Goal: Task Accomplishment & Management: Complete application form

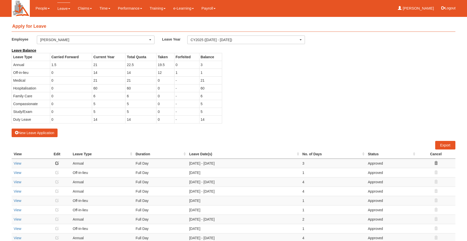
select select "50"
click at [436, 172] on icon at bounding box center [436, 173] width 4 height 4
click at [167, 72] on td "12" at bounding box center [165, 73] width 18 height 8
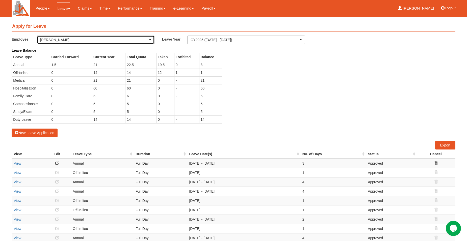
click at [152, 41] on div "[PERSON_NAME]" at bounding box center [95, 40] width 117 height 8
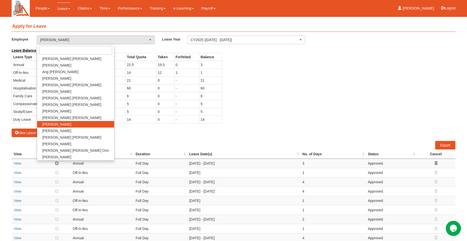
click at [285, 71] on div "Leave Balance Leave Type Carried Forward Current Year Total Quota Taken Forfeit…" at bounding box center [229, 88] width 443 height 81
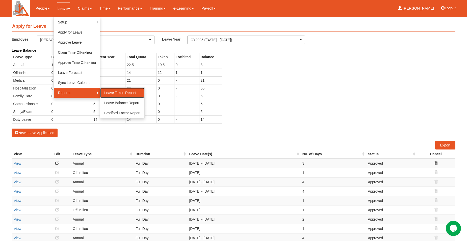
click at [118, 94] on link "Leave Taken Report" at bounding box center [122, 93] width 44 height 10
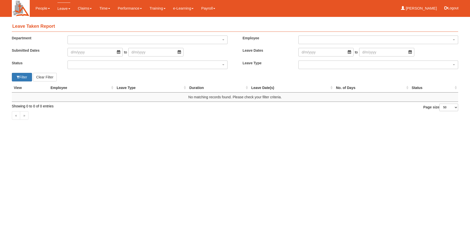
select select "50"
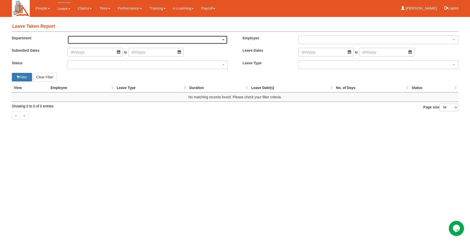
click at [223, 40] on span "button" at bounding box center [223, 39] width 2 height 1
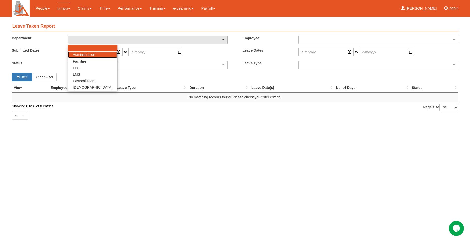
click at [90, 54] on span "Administration" at bounding box center [84, 54] width 22 height 5
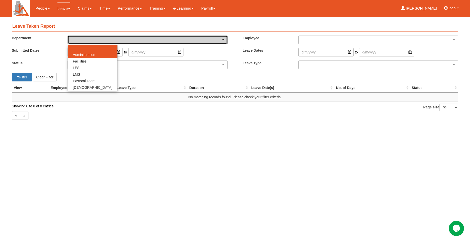
select select "60"
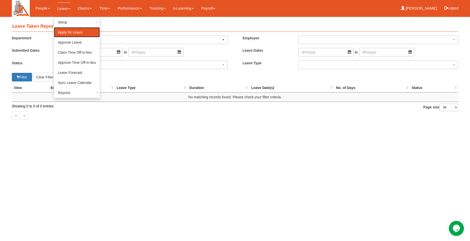
click at [63, 31] on link "Apply for Leave" at bounding box center [77, 32] width 46 height 10
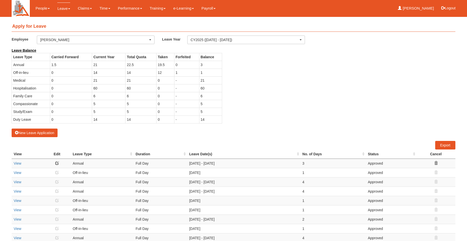
select select "50"
click at [16, 173] on link "View" at bounding box center [18, 173] width 8 height 4
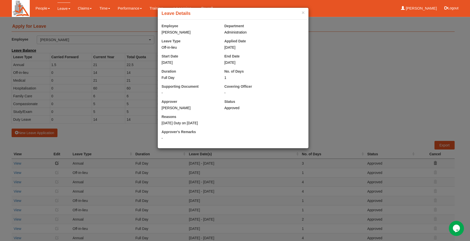
click at [306, 12] on div "× Leave Details" at bounding box center [233, 14] width 151 height 12
click at [305, 13] on div "× Leave Details" at bounding box center [233, 14] width 151 height 12
click at [302, 13] on button "×" at bounding box center [303, 12] width 3 height 5
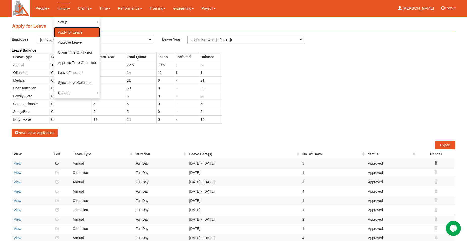
click at [65, 33] on link "Apply for Leave" at bounding box center [77, 32] width 46 height 10
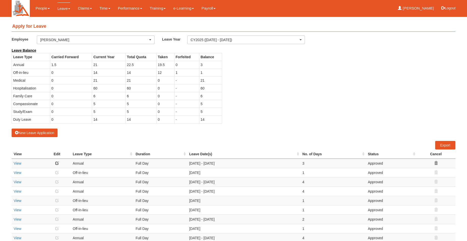
select select "50"
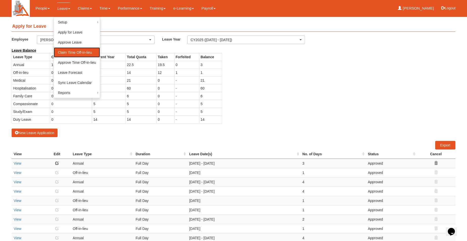
click at [60, 52] on link "Claim Time Off-in-lieu" at bounding box center [77, 52] width 46 height 10
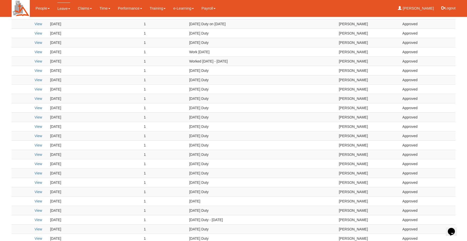
scroll to position [320, 0]
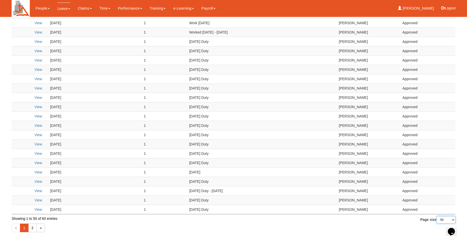
click at [454, 220] on select "10 25 50 100" at bounding box center [445, 220] width 19 height 8
select select "100"
click at [436, 224] on select "10 25 50 100" at bounding box center [445, 220] width 19 height 8
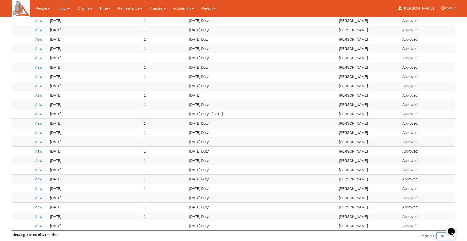
scroll to position [401, 0]
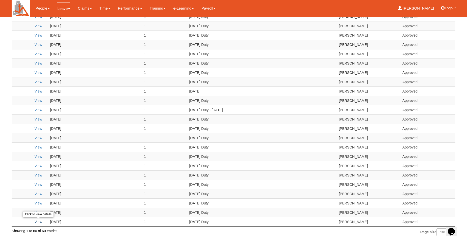
click at [37, 222] on link "View" at bounding box center [39, 222] width 8 height 4
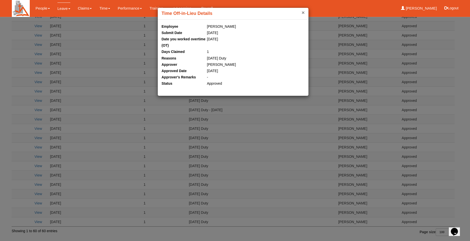
click at [305, 13] on button "×" at bounding box center [303, 12] width 3 height 5
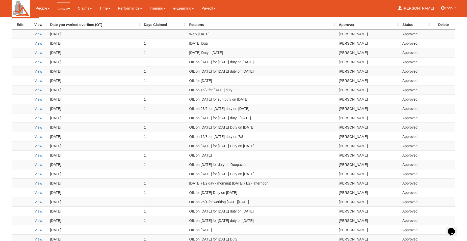
scroll to position [0, 0]
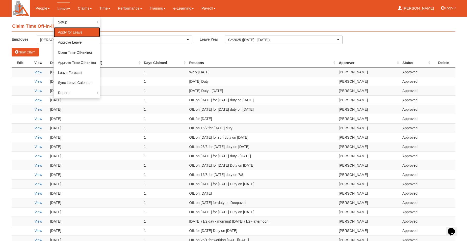
click at [63, 31] on link "Apply for Leave" at bounding box center [77, 32] width 46 height 10
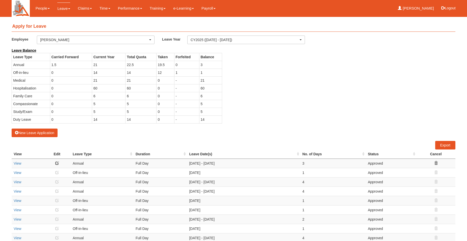
select select "50"
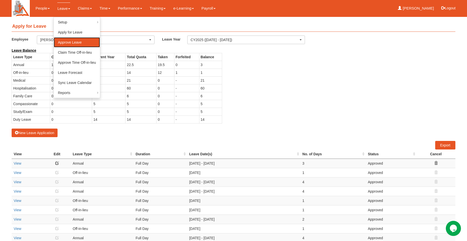
click at [71, 44] on link "Approve Leave" at bounding box center [77, 42] width 46 height 10
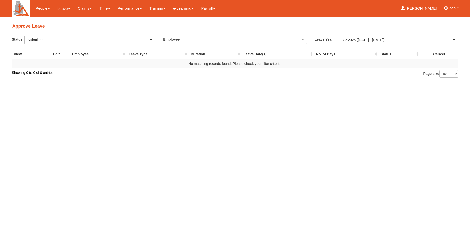
select select "50"
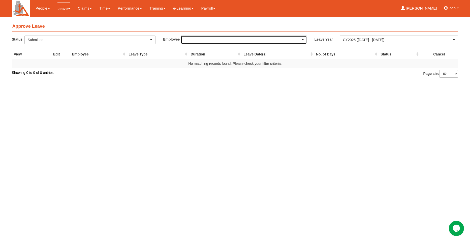
click at [304, 40] on div "button" at bounding box center [244, 40] width 126 height 8
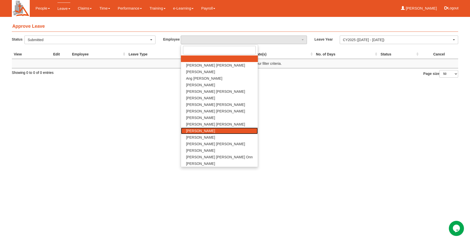
click at [195, 131] on span "[PERSON_NAME]" at bounding box center [200, 130] width 29 height 5
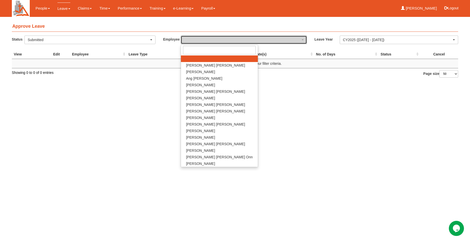
select select "fd1d6c2e-6468-4476-893b-c728d98a4cf2"
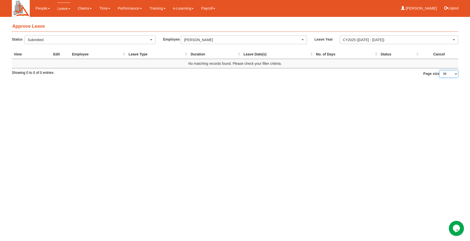
click at [456, 74] on select "10 25 50 100" at bounding box center [449, 74] width 19 height 8
click at [440, 70] on select "10 25 50 100" at bounding box center [449, 74] width 19 height 8
drag, startPoint x: 457, startPoint y: 74, endPoint x: 457, endPoint y: 78, distance: 3.3
click at [457, 74] on select "10 25 50 100" at bounding box center [449, 74] width 19 height 8
select select "100"
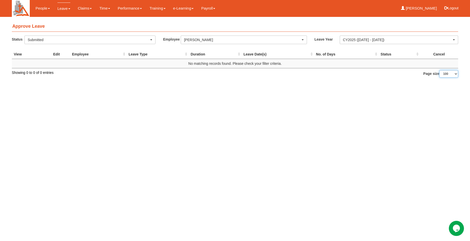
click at [440, 70] on select "10 25 50 100" at bounding box center [449, 74] width 19 height 8
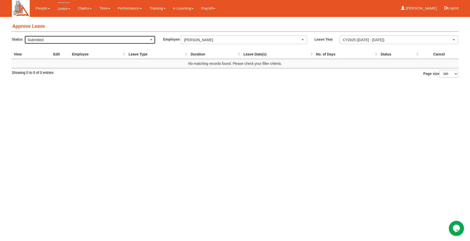
click at [152, 40] on span "button" at bounding box center [151, 39] width 2 height 1
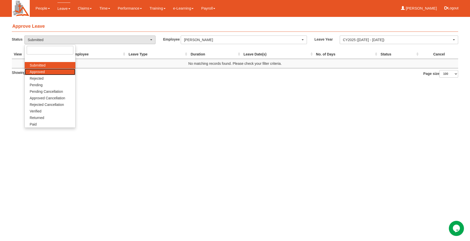
click at [44, 72] on span "Approved" at bounding box center [37, 71] width 15 height 5
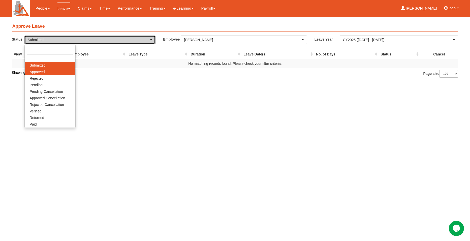
select select "Approved"
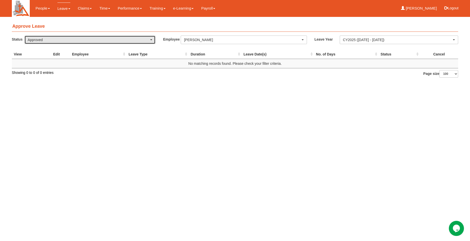
select select "50"
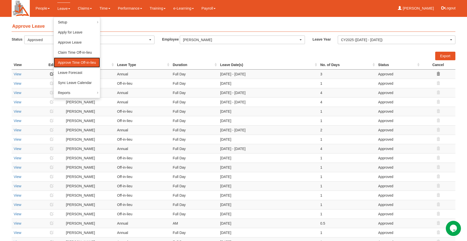
click at [63, 62] on link "Approve Time Off-in-lieu" at bounding box center [77, 63] width 46 height 10
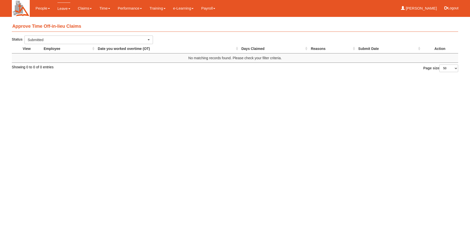
select select "50"
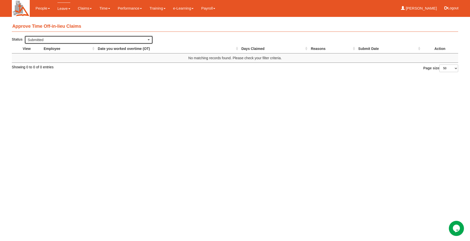
click at [149, 39] on span "button" at bounding box center [149, 39] width 2 height 1
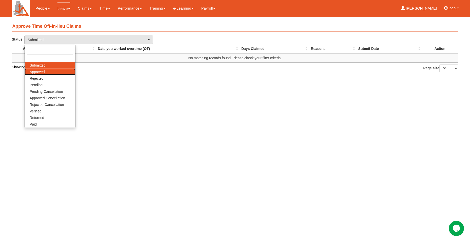
click at [39, 71] on span "Approved" at bounding box center [37, 71] width 15 height 5
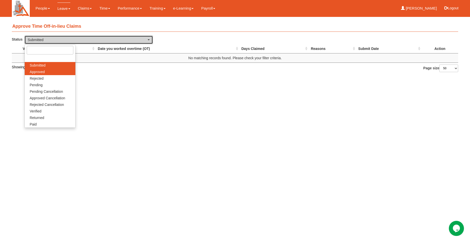
select select "Approved"
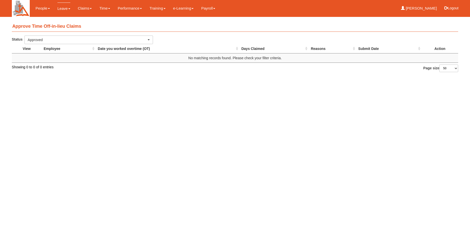
select select "50"
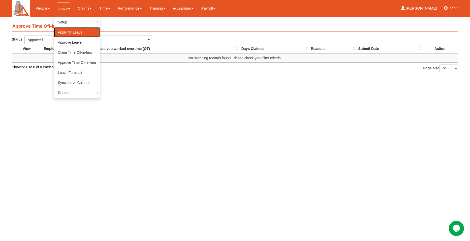
click at [67, 33] on link "Apply for Leave" at bounding box center [77, 32] width 46 height 10
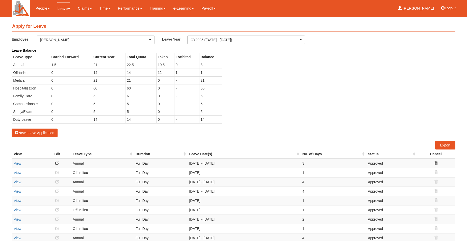
select select "50"
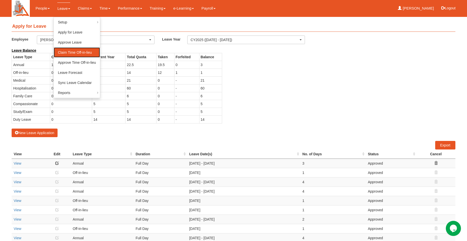
click at [65, 52] on link "Claim Time Off-in-lieu" at bounding box center [77, 52] width 46 height 10
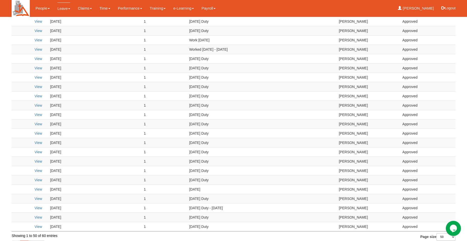
scroll to position [320, 0]
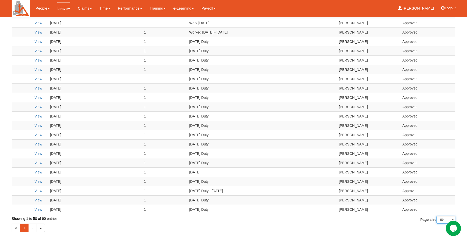
click at [453, 220] on select "10 25 50 100" at bounding box center [445, 220] width 19 height 8
select select "100"
click at [436, 224] on select "10 25 50 100" at bounding box center [445, 220] width 19 height 8
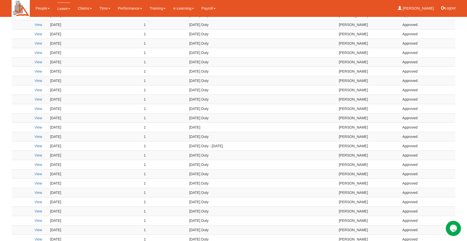
scroll to position [401, 0]
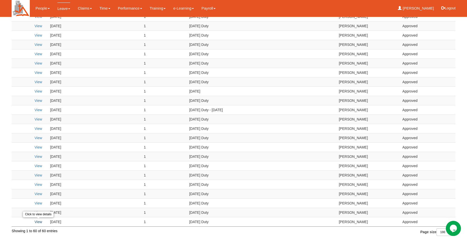
click at [37, 222] on link "View" at bounding box center [39, 222] width 8 height 4
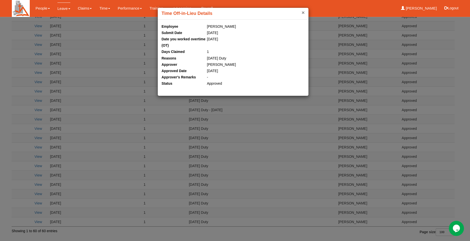
click at [302, 12] on button "×" at bounding box center [303, 12] width 3 height 5
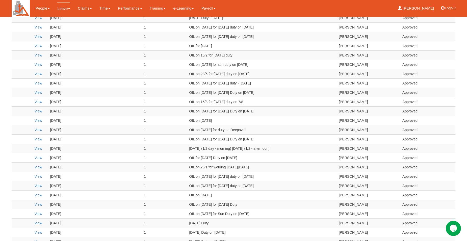
scroll to position [0, 0]
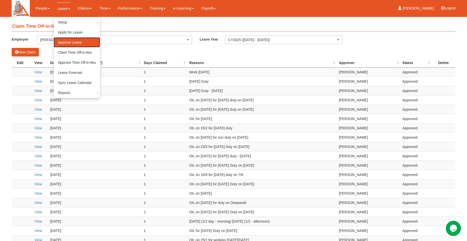
click at [63, 43] on link "Approve Leave" at bounding box center [77, 42] width 46 height 10
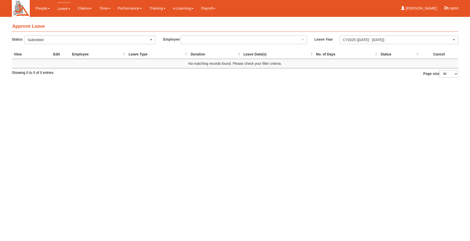
select select "50"
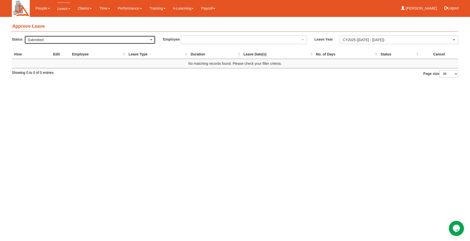
click at [151, 41] on div "Submitted" at bounding box center [90, 39] width 125 height 5
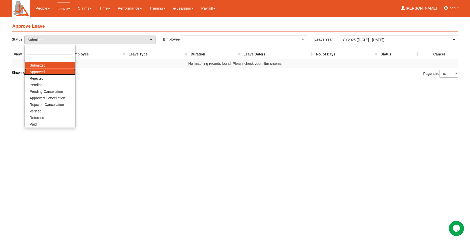
click at [35, 71] on span "Approved" at bounding box center [37, 71] width 15 height 5
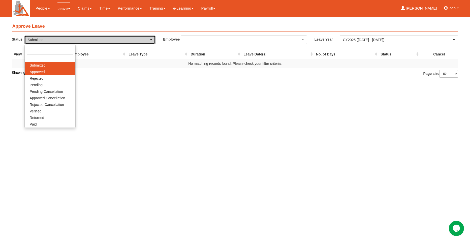
select select "Approved"
select select "50"
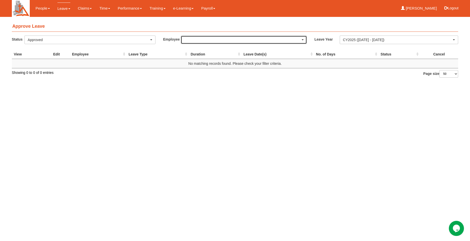
click at [232, 41] on div "button" at bounding box center [244, 40] width 126 height 8
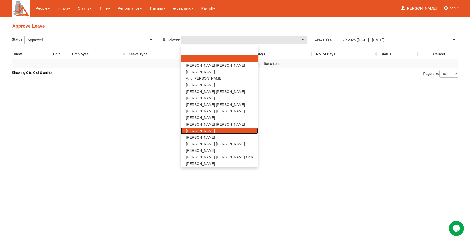
click at [195, 131] on span "[PERSON_NAME]" at bounding box center [200, 130] width 29 height 5
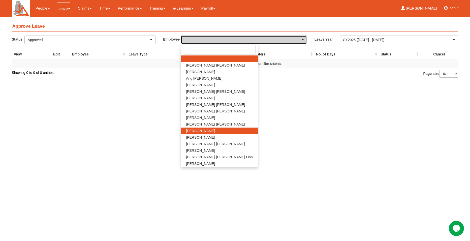
select select "fd1d6c2e-6468-4476-893b-c728d98a4cf2"
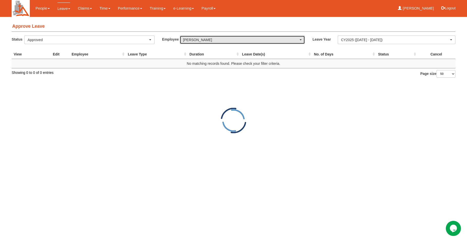
select select "50"
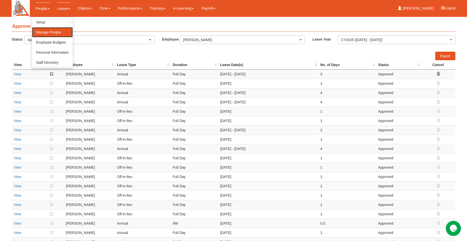
click at [52, 31] on link "Manage People" at bounding box center [52, 32] width 41 height 10
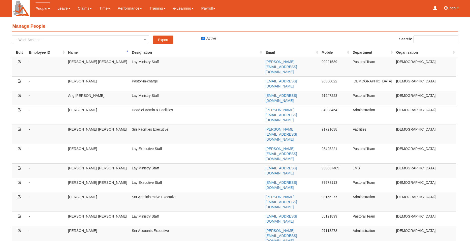
select select "50"
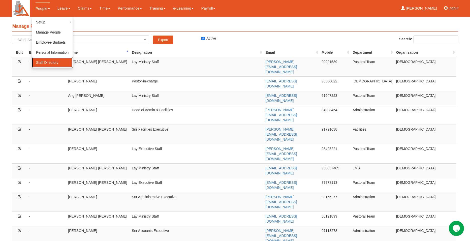
click at [50, 62] on link "Staff Directory" at bounding box center [52, 63] width 41 height 10
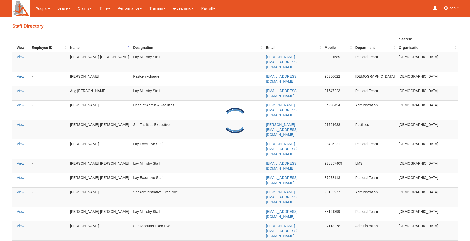
select select "50"
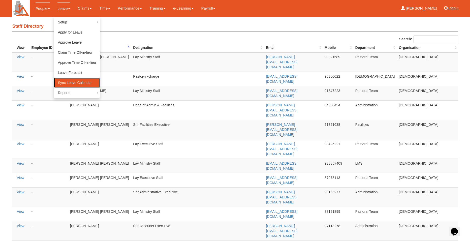
click at [71, 83] on link "Sync Leave Calendar" at bounding box center [77, 83] width 46 height 10
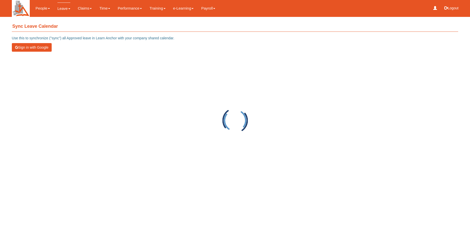
click at [23, 48] on button "Sign in with Google" at bounding box center [32, 47] width 40 height 9
click at [36, 47] on button "Sign in with Google" at bounding box center [32, 47] width 40 height 9
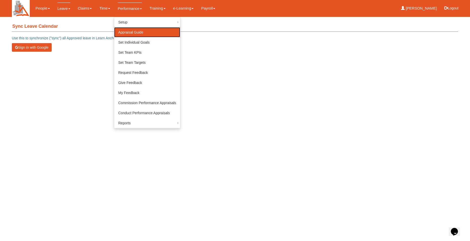
click at [127, 32] on link "Appraisal Guide" at bounding box center [147, 32] width 66 height 10
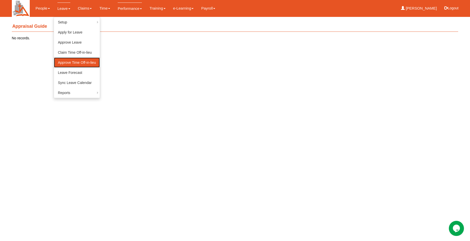
click at [72, 61] on link "Approve Time Off-in-lieu" at bounding box center [77, 63] width 46 height 10
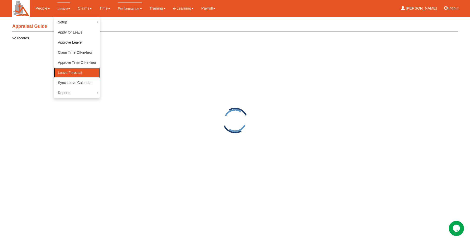
click at [70, 72] on link "Leave Forecast" at bounding box center [77, 73] width 46 height 10
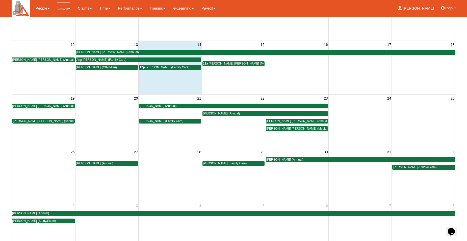
scroll to position [126, 0]
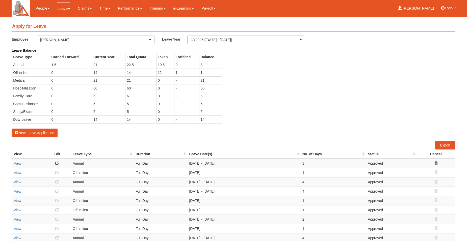
select select "50"
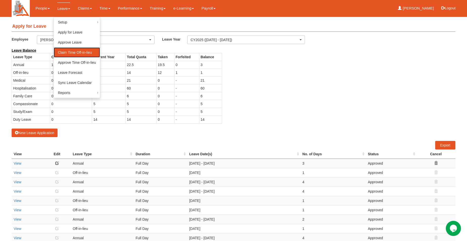
click at [65, 51] on link "Claim Time Off-in-lieu" at bounding box center [77, 52] width 46 height 10
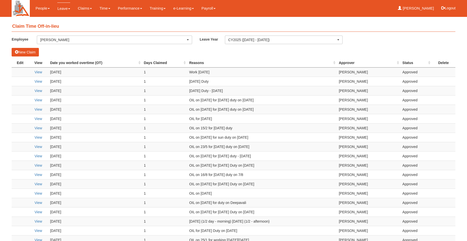
select select "50"
click at [29, 52] on button "New Claim" at bounding box center [25, 52] width 27 height 9
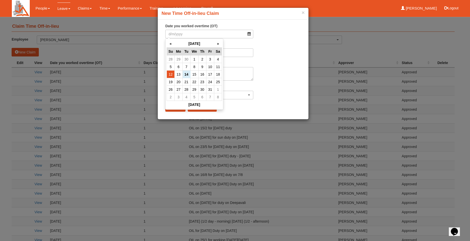
click at [171, 75] on td "12" at bounding box center [171, 75] width 8 height 8
type input "[DATE]"
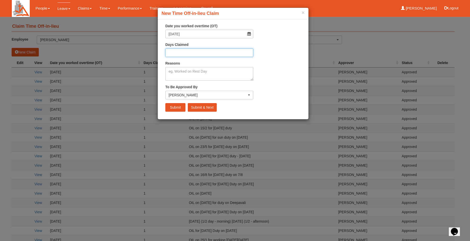
click at [170, 53] on input "Days Claimed" at bounding box center [209, 52] width 88 height 9
type input "1"
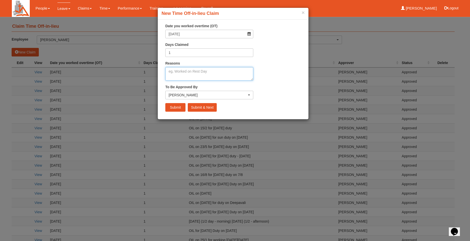
click at [173, 75] on textarea "Reasons" at bounding box center [209, 74] width 88 height 14
type textarea "[DATE] Duty"
click at [176, 108] on input "Submit" at bounding box center [175, 107] width 20 height 9
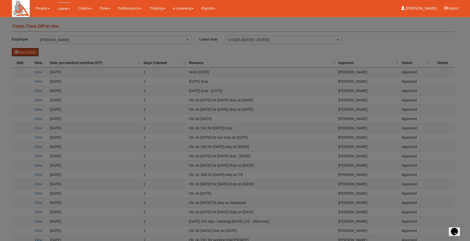
select select "50"
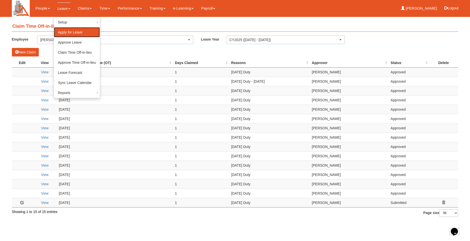
click at [65, 32] on link "Apply for Leave" at bounding box center [77, 32] width 46 height 10
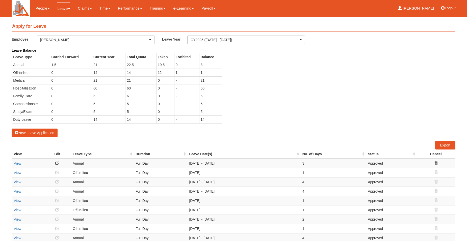
select select "50"
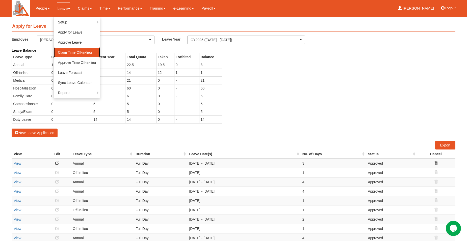
click at [62, 53] on link "Claim Time Off-in-lieu" at bounding box center [77, 52] width 46 height 10
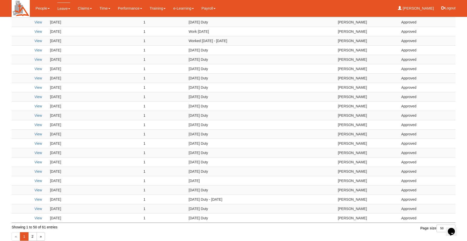
scroll to position [320, 0]
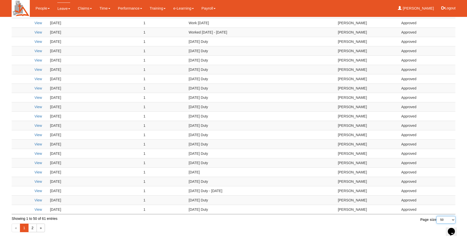
click at [451, 219] on select "10 25 50 100" at bounding box center [445, 220] width 19 height 8
select select "100"
click at [436, 224] on select "10 25 50 100" at bounding box center [445, 220] width 19 height 8
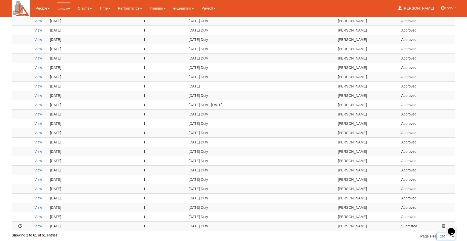
scroll to position [410, 0]
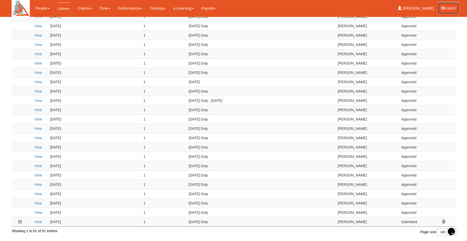
click at [449, 8] on button "Logout" at bounding box center [447, 8] width 21 height 12
